Goal: Check status: Check status

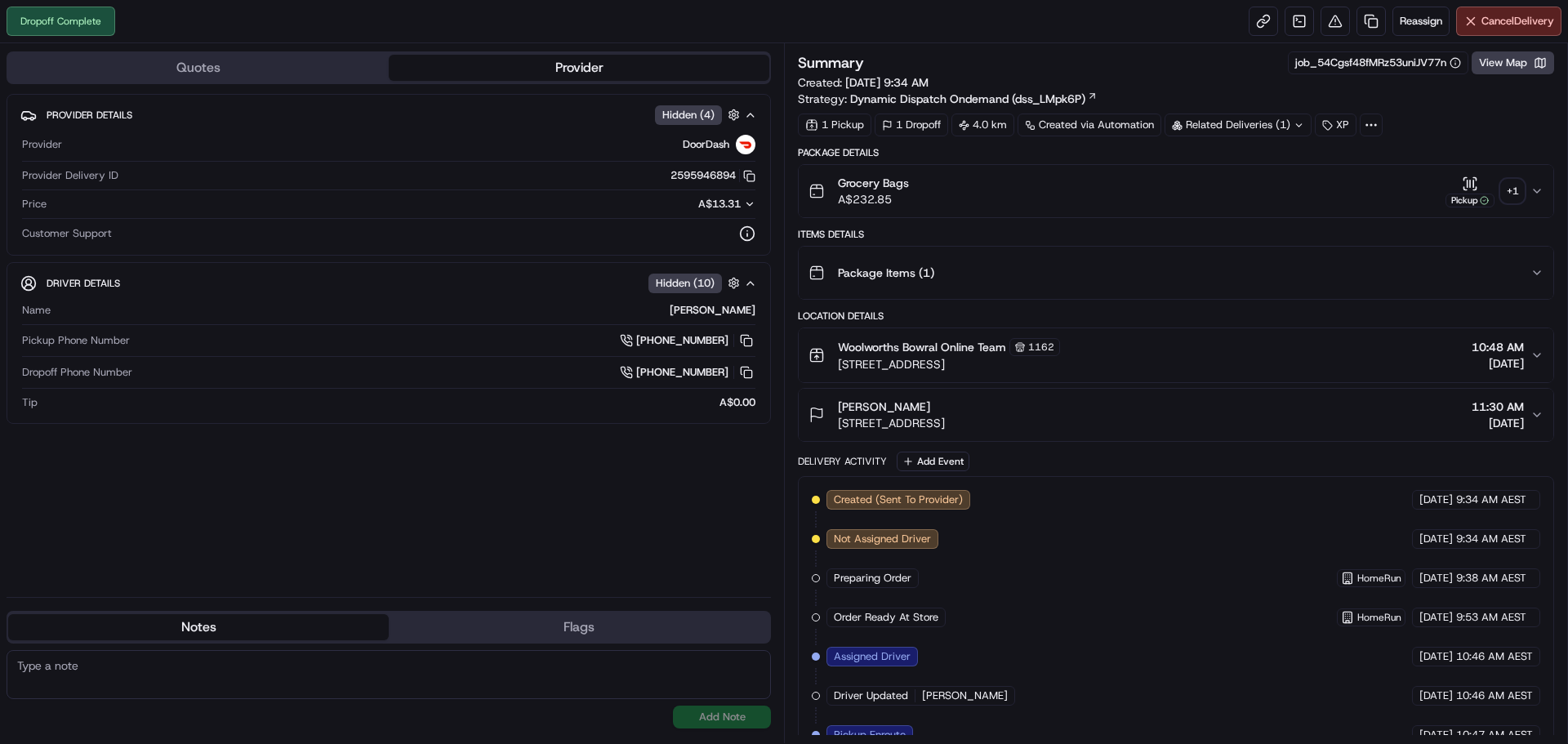
click at [1227, 120] on div "Related Deliveries (1)" at bounding box center [1238, 125] width 147 height 23
click at [1506, 187] on div "+ 1" at bounding box center [1513, 191] width 23 height 23
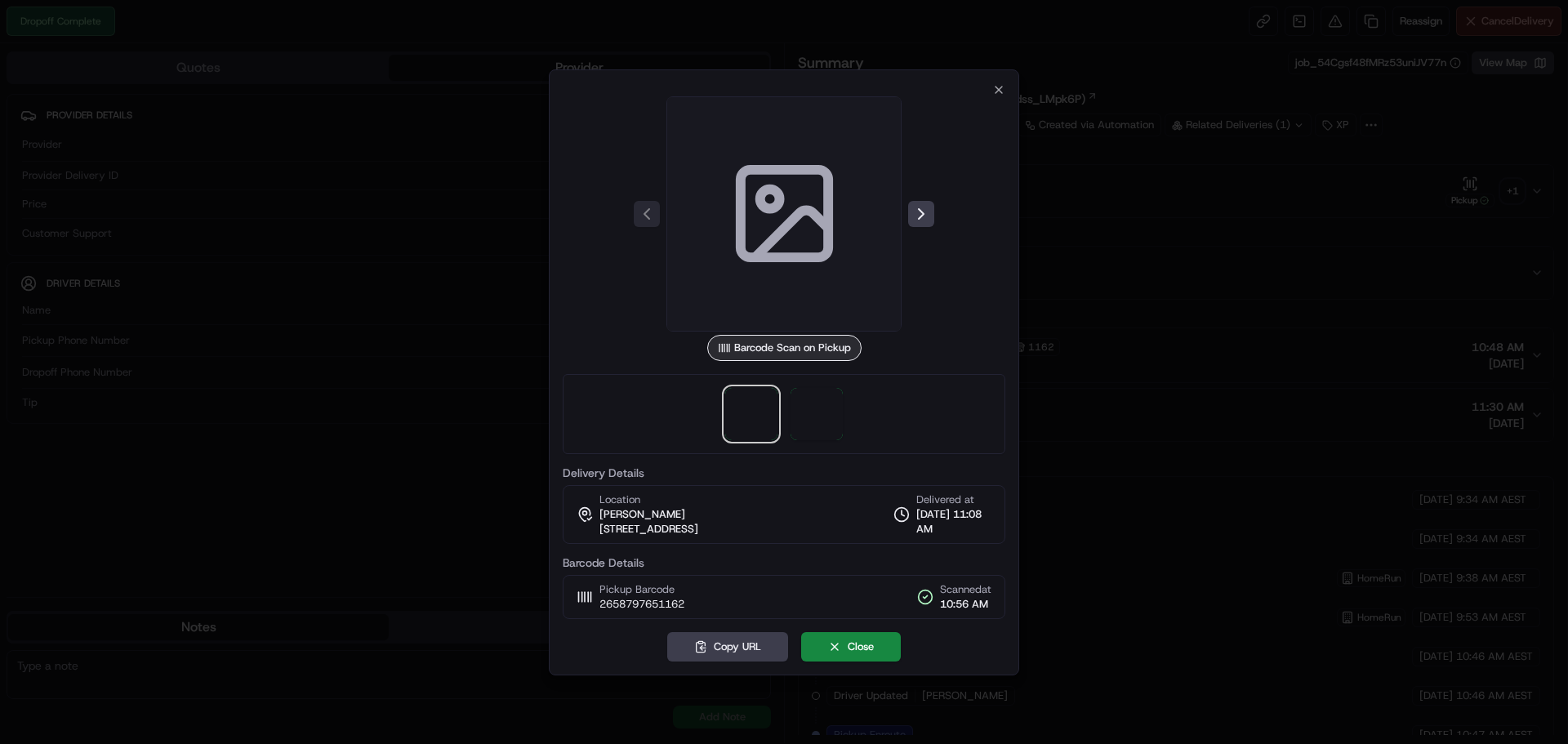
click at [846, 393] on div at bounding box center [784, 413] width 443 height 80
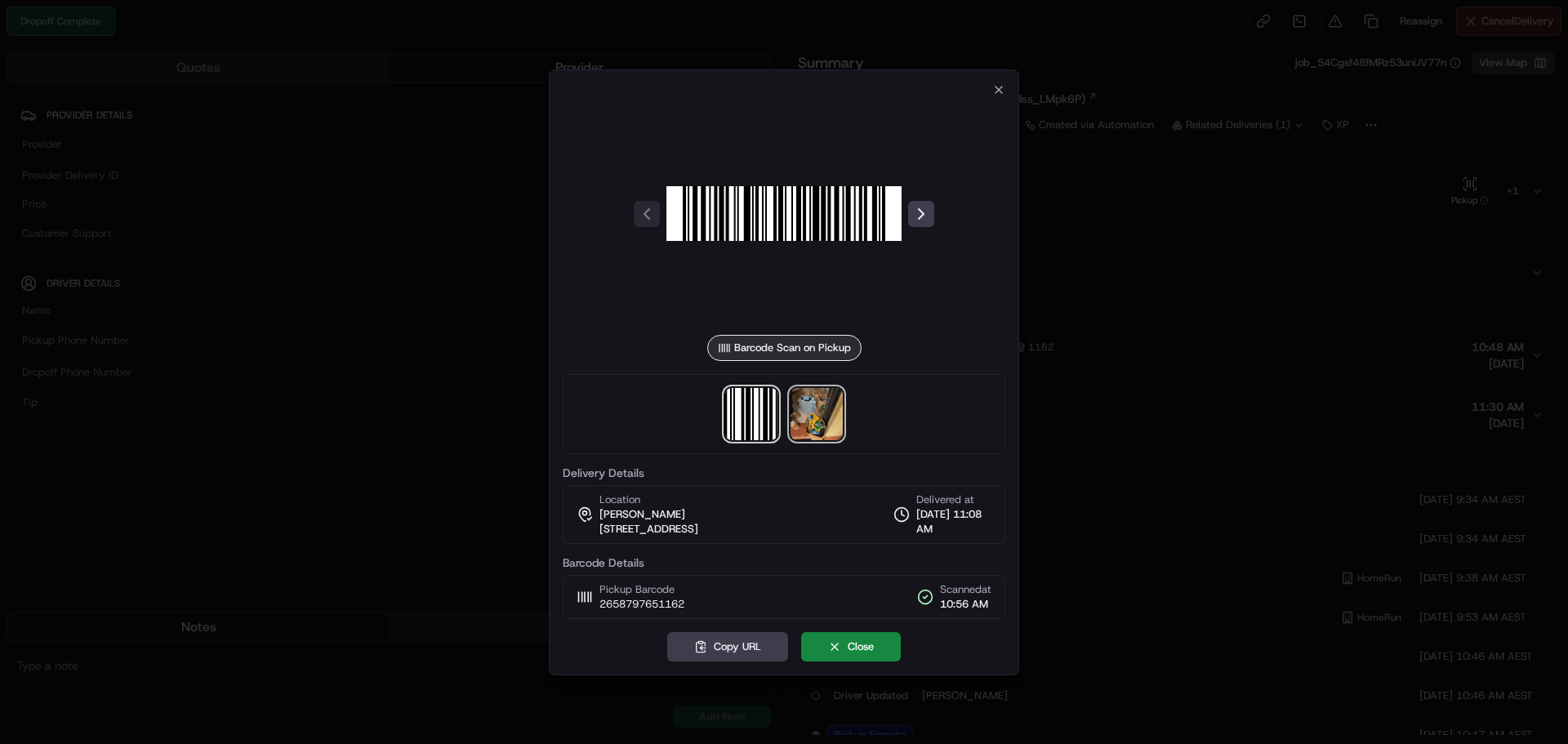
click at [839, 397] on img at bounding box center [817, 413] width 52 height 52
click at [1204, 281] on div at bounding box center [784, 372] width 1568 height 744
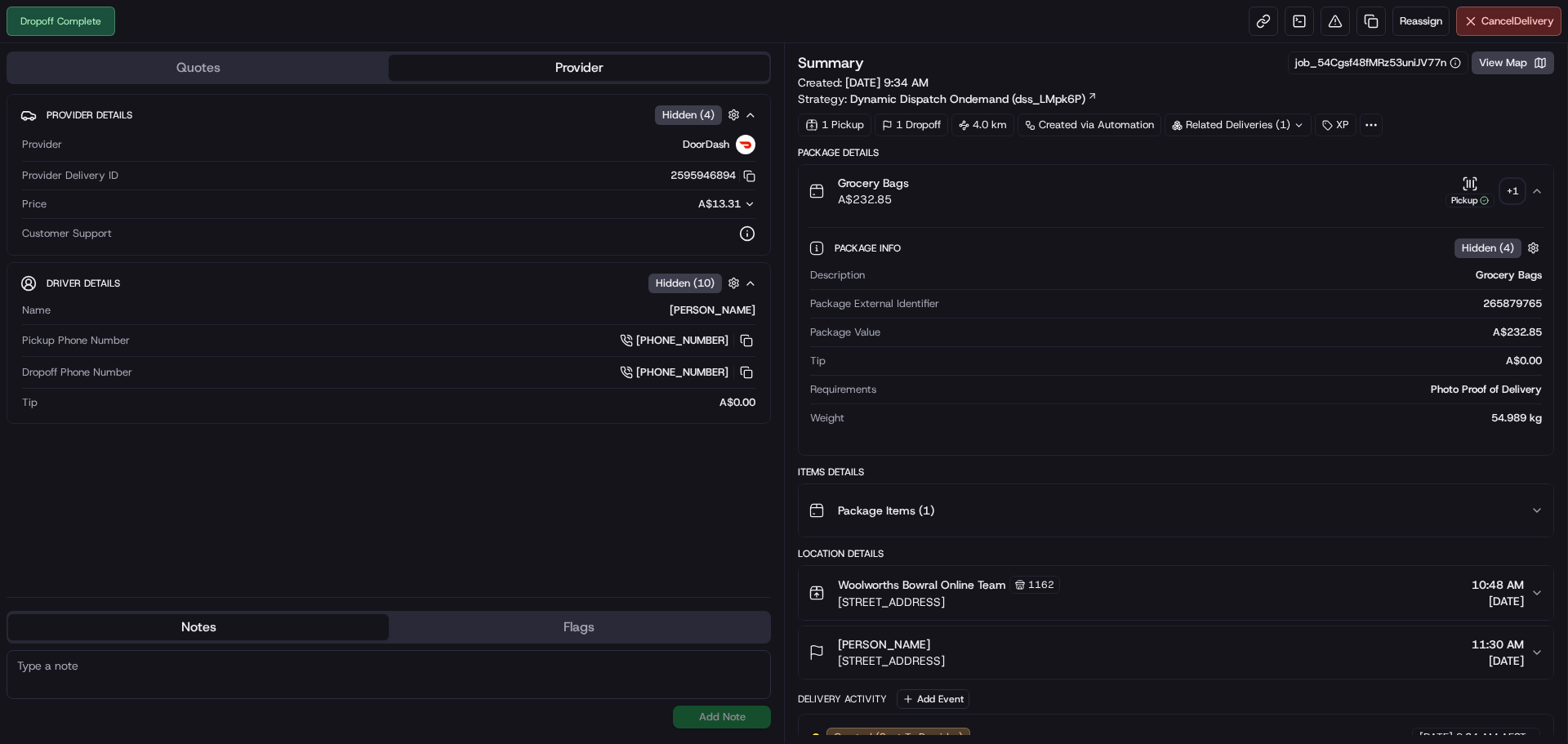
click at [1297, 124] on icon at bounding box center [1299, 124] width 5 height 3
click at [1437, 126] on div "1 Pickup 1 Dropoff 4.0 km Created via Automation Related Deliveries (1) XP" at bounding box center [1176, 125] width 757 height 23
click at [1279, 128] on div "Related Deliveries (1)" at bounding box center [1238, 125] width 147 height 23
click at [1436, 133] on div "1 Pickup 1 Dropoff 4.0 km Created via Automation Related Deliveries (1) XP" at bounding box center [1176, 125] width 757 height 23
click at [169, 72] on button "Quotes" at bounding box center [198, 68] width 381 height 26
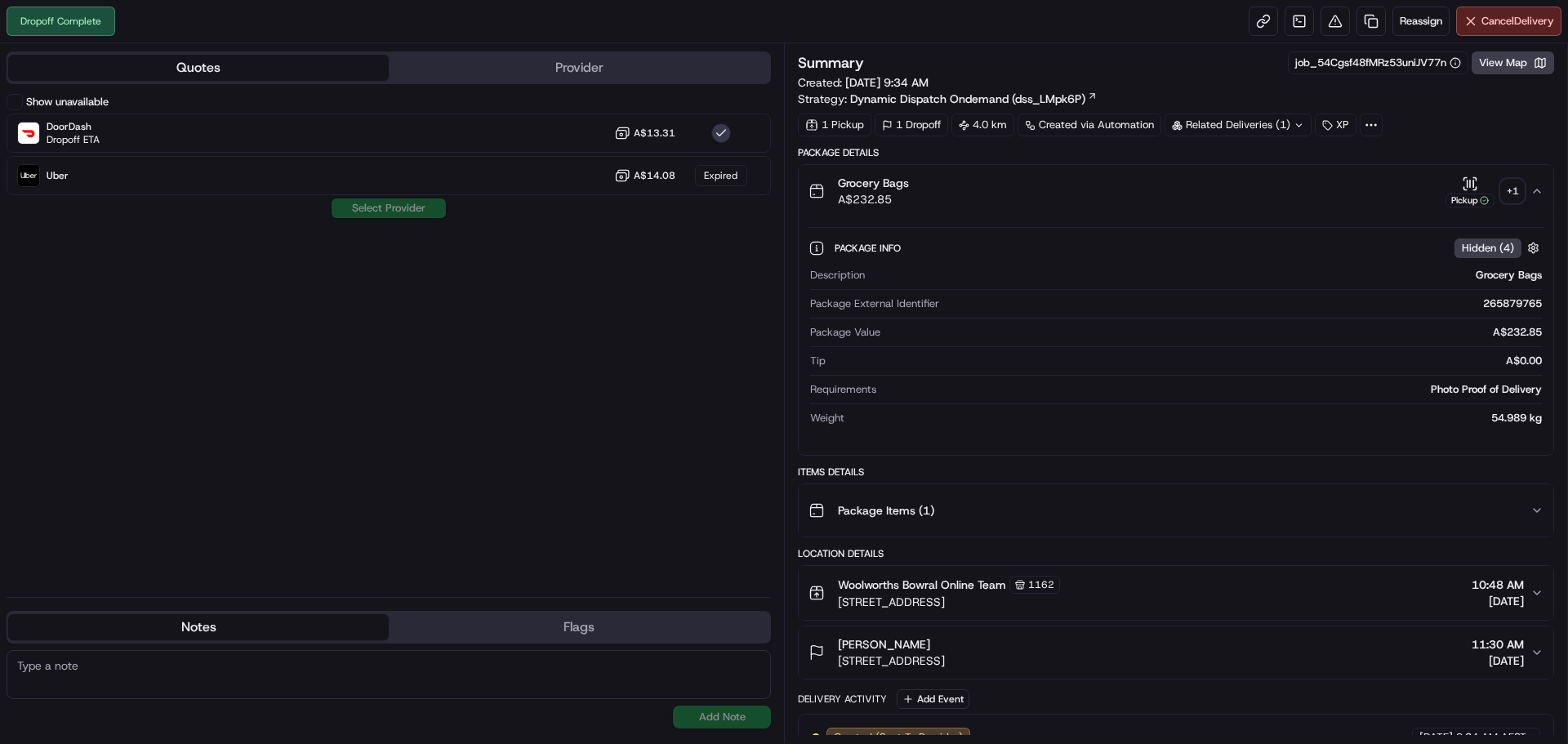
click at [474, 64] on button "Provider" at bounding box center [579, 68] width 381 height 26
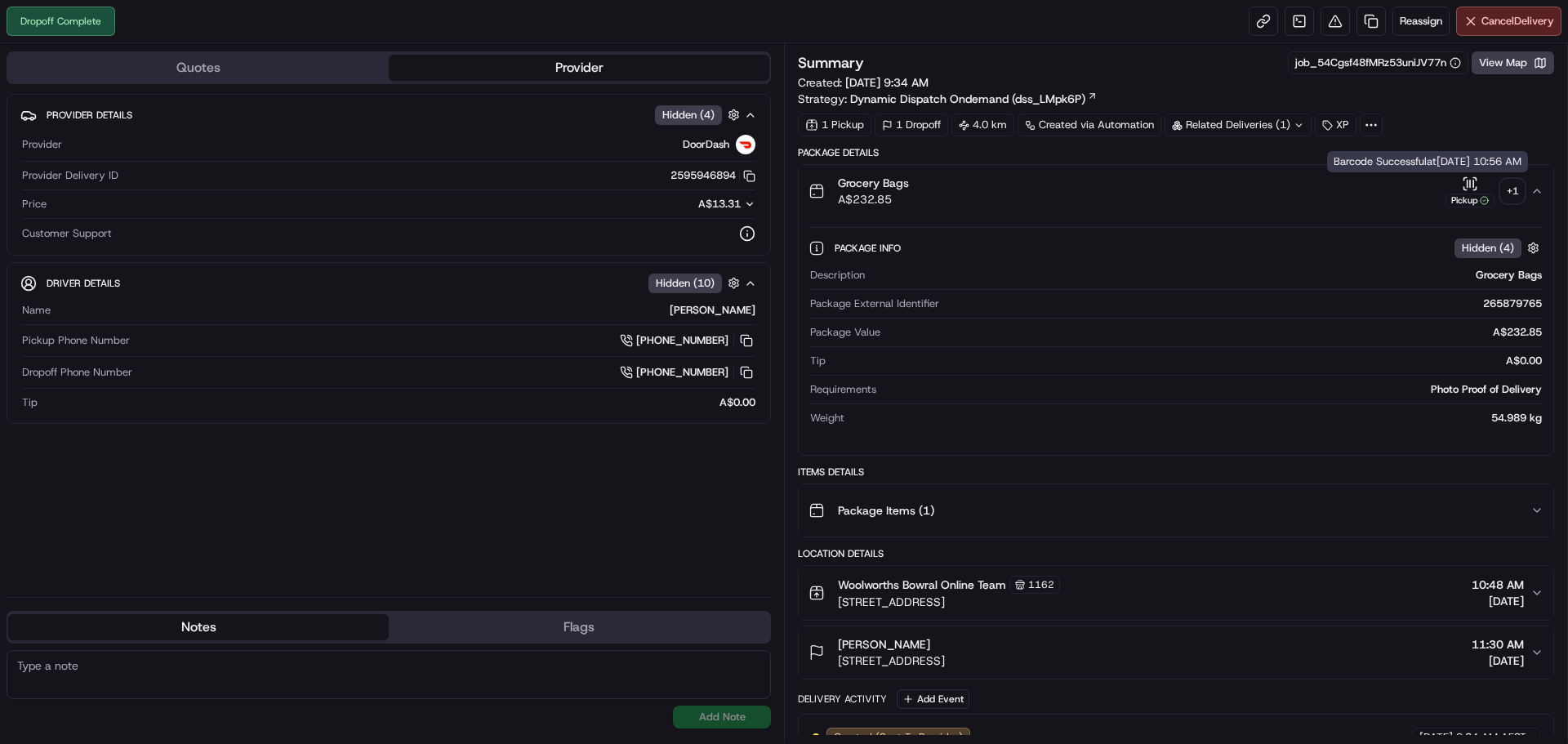
click at [1500, 193] on button "Pickup + 1" at bounding box center [1484, 192] width 78 height 32
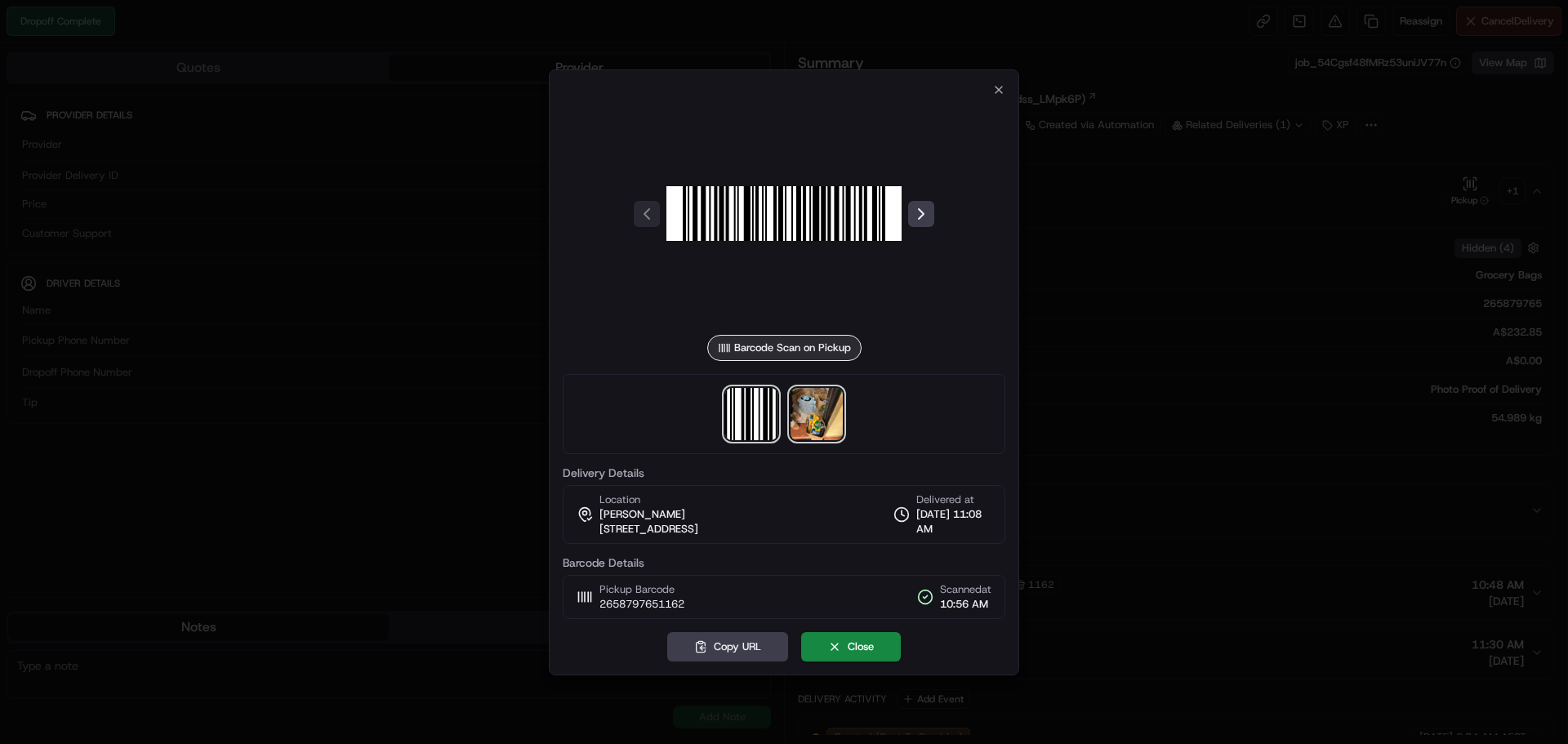
click at [823, 410] on img at bounding box center [817, 413] width 52 height 52
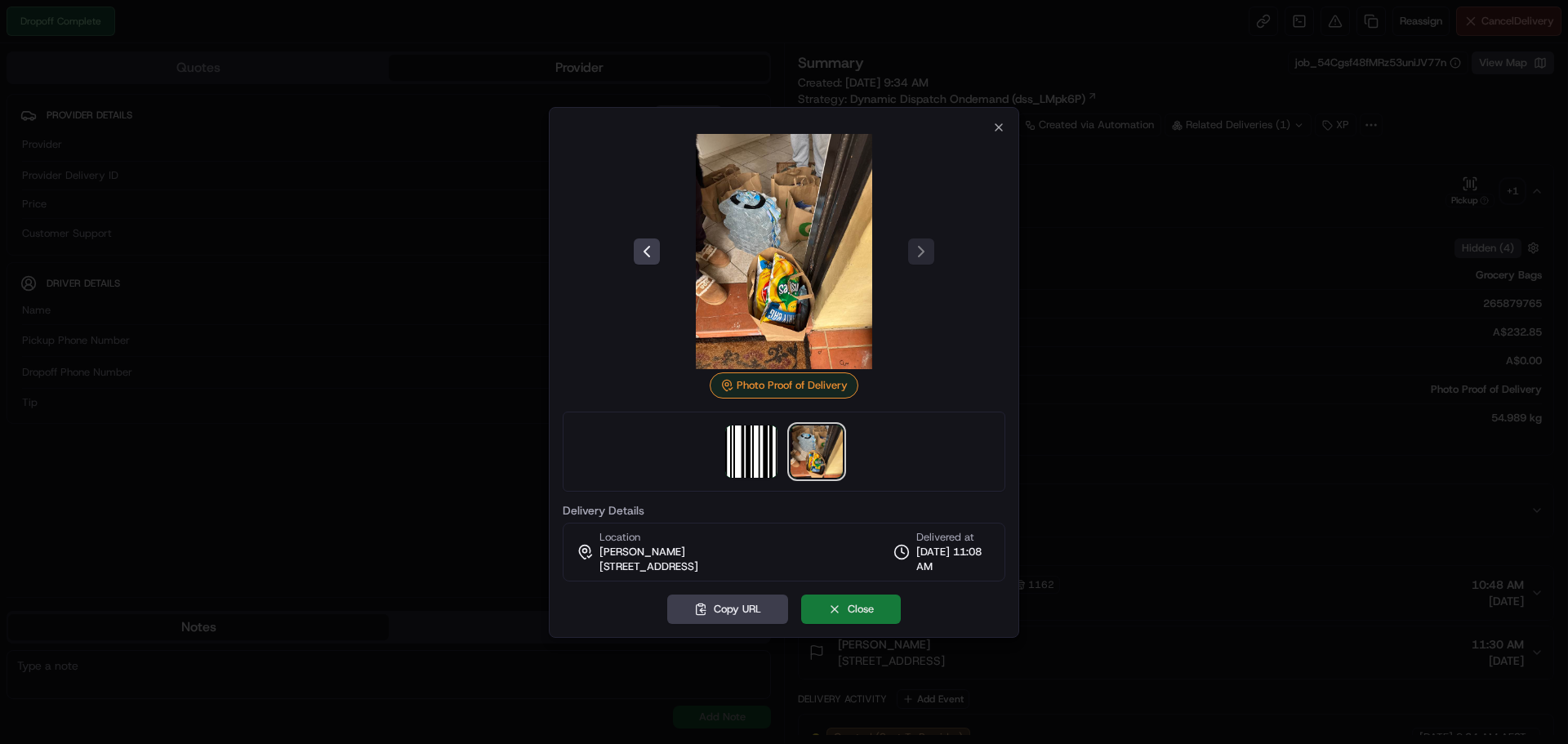
click at [864, 615] on button "Close" at bounding box center [851, 609] width 99 height 29
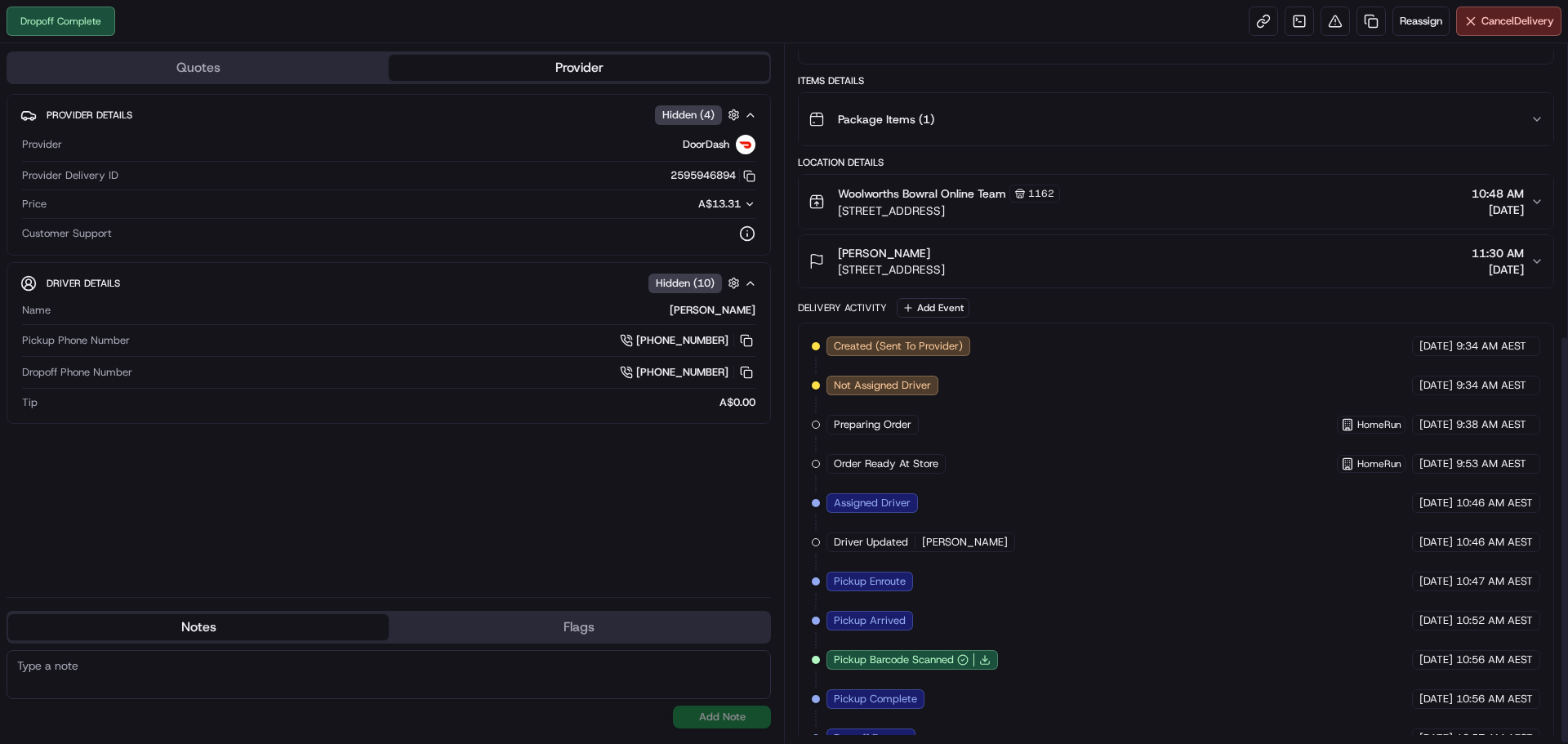
scroll to position [496, 0]
